Goal: Task Accomplishment & Management: Manage account settings

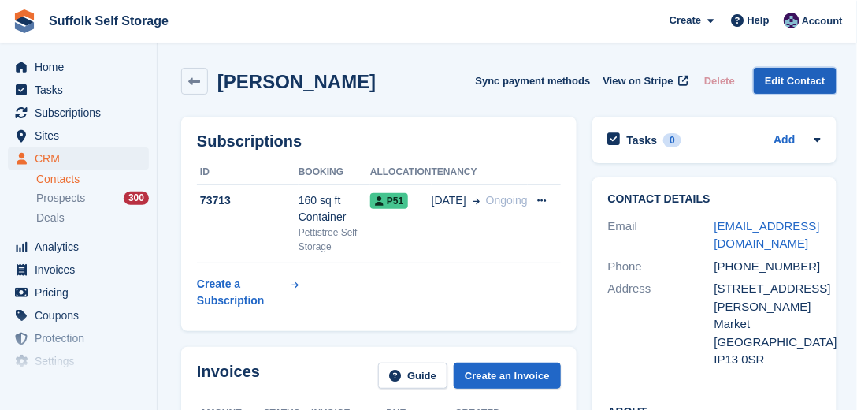
click at [793, 82] on link "Edit Contact" at bounding box center [795, 81] width 83 height 26
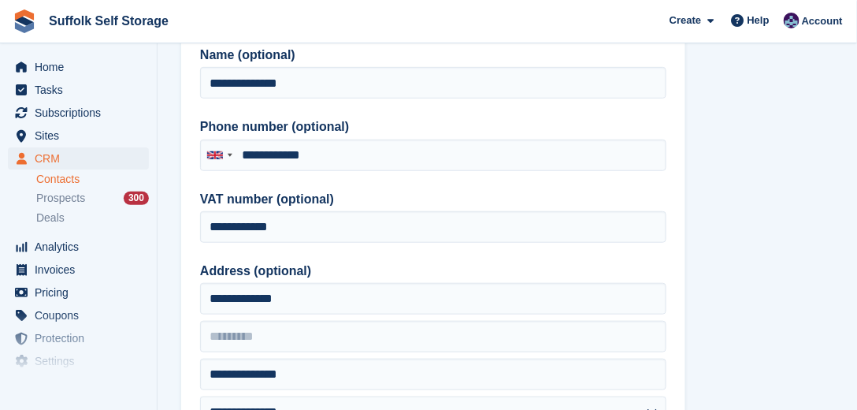
scroll to position [225, 0]
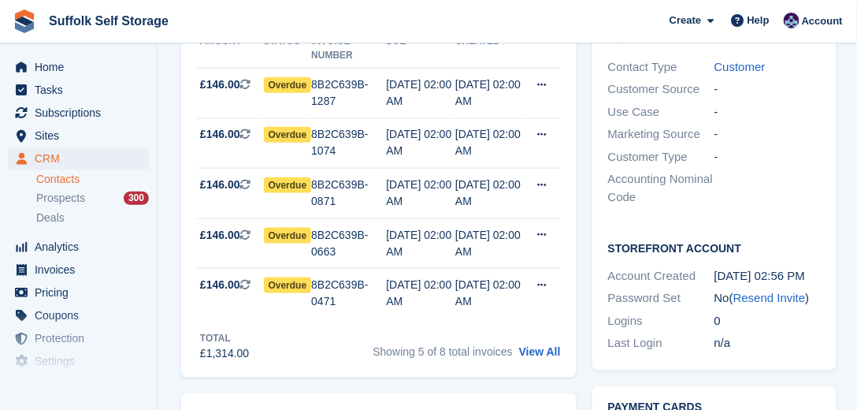
scroll to position [585, 0]
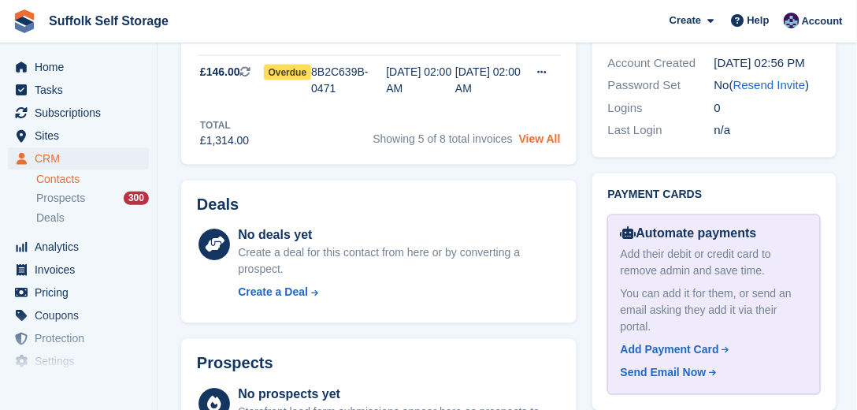
click at [537, 134] on link "View All" at bounding box center [540, 138] width 42 height 13
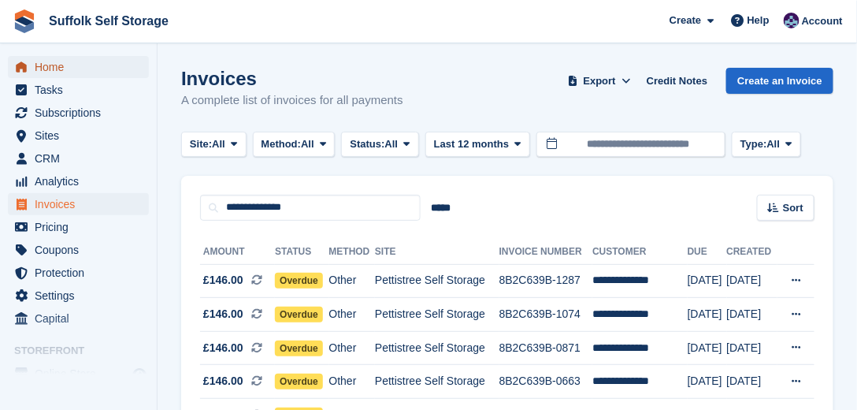
click at [57, 69] on span "Home" at bounding box center [82, 67] width 95 height 22
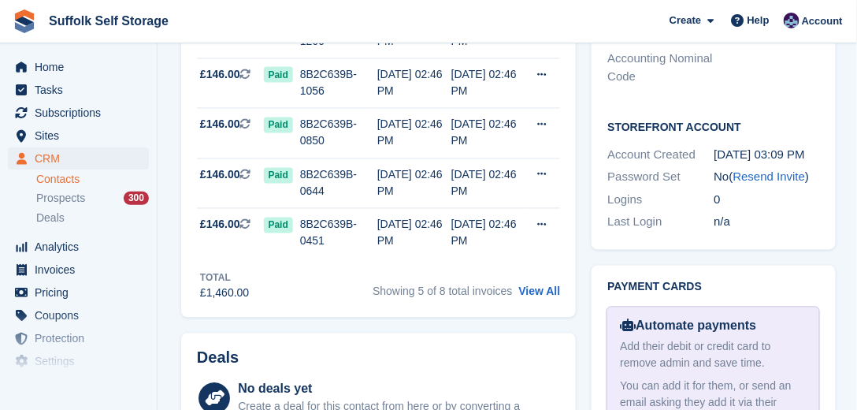
scroll to position [675, 0]
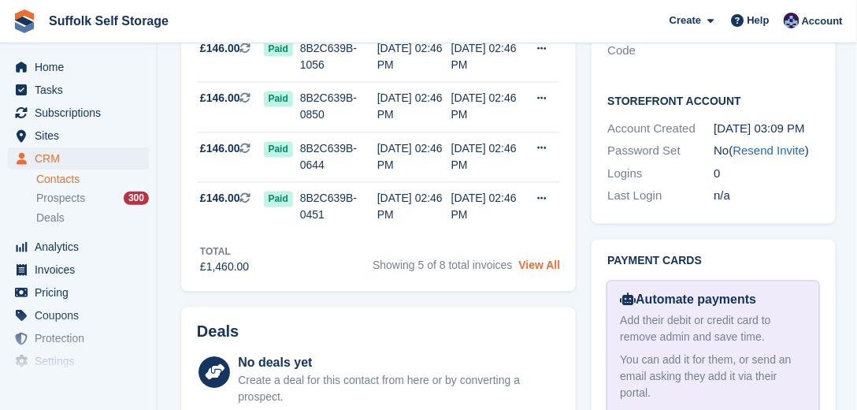
click at [534, 265] on link "View All" at bounding box center [540, 265] width 42 height 13
